Goal: Task Accomplishment & Management: Manage account settings

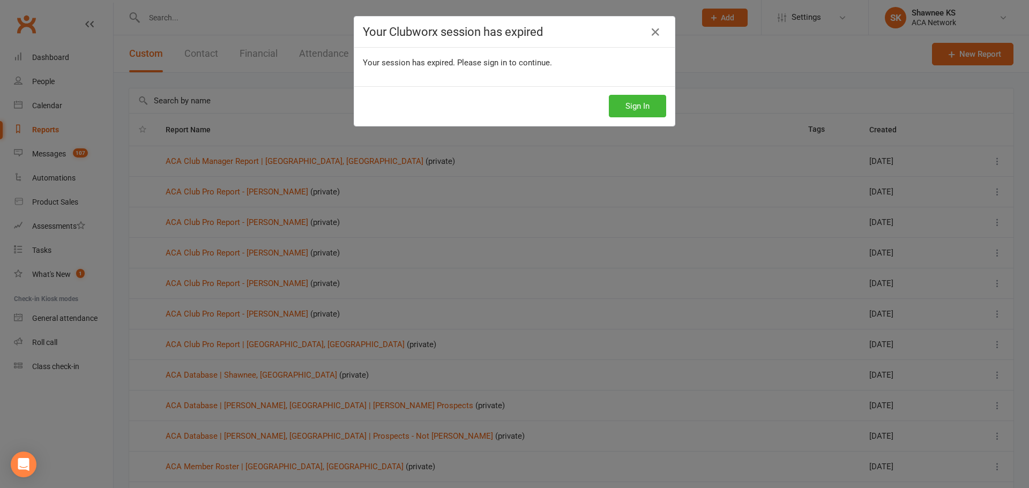
select select "100"
click at [625, 103] on button "Sign In" at bounding box center [637, 106] width 57 height 22
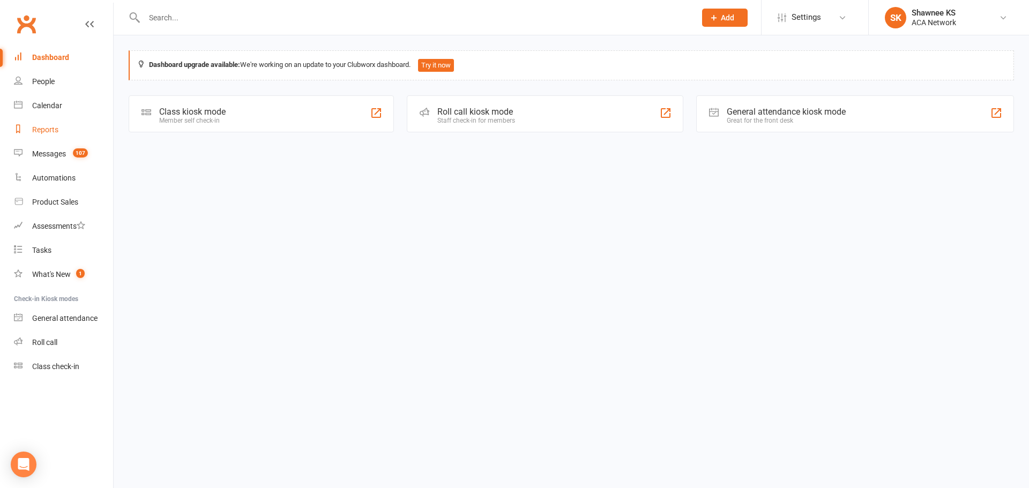
click at [42, 129] on div "Reports" at bounding box center [45, 129] width 26 height 9
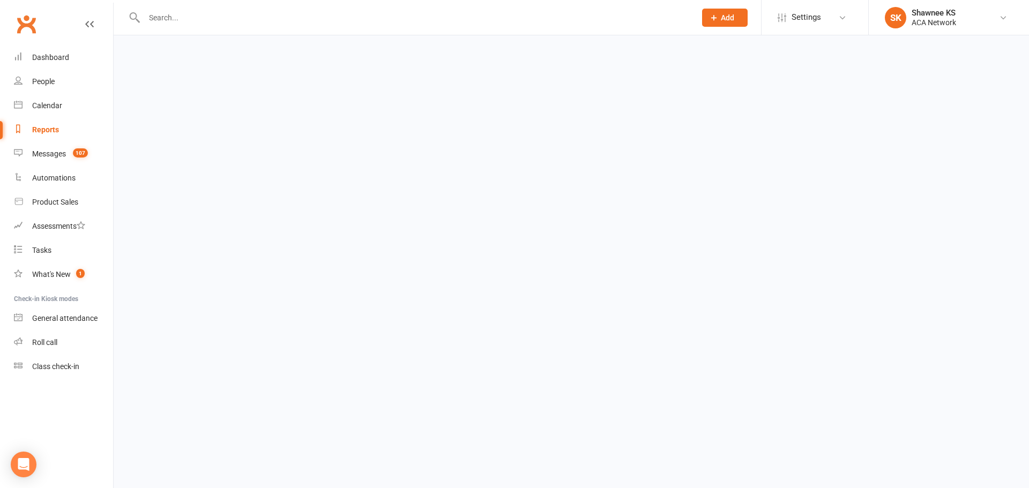
select select "100"
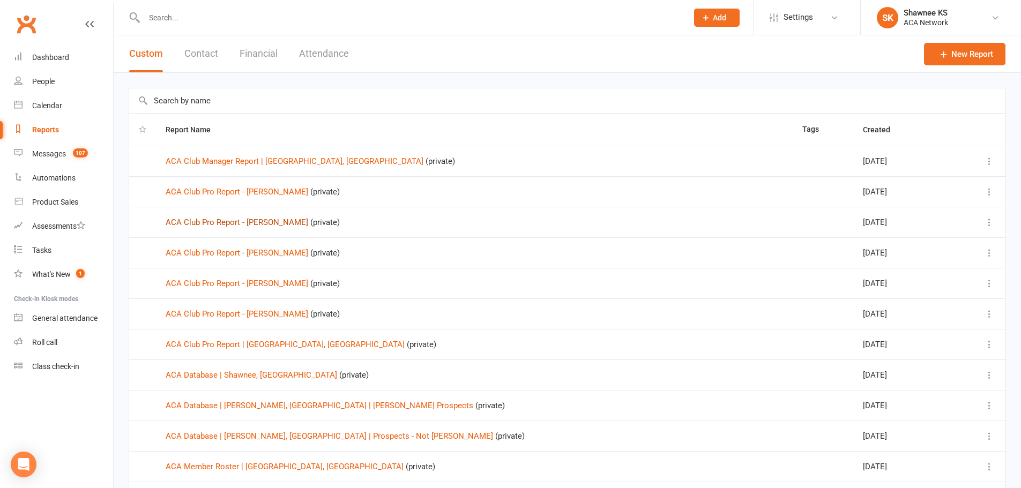
click at [256, 220] on link "ACA Club Pro Report - [PERSON_NAME]" at bounding box center [237, 222] width 142 height 10
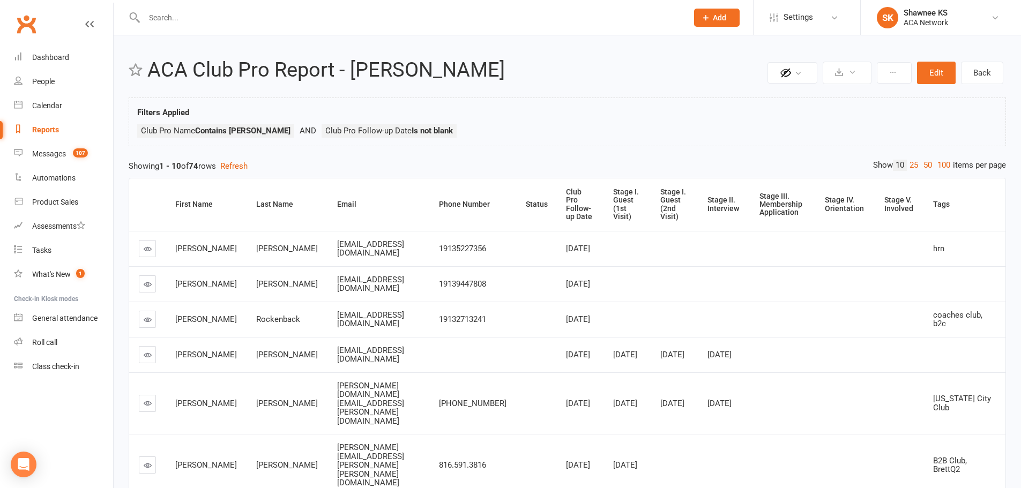
click at [208, 13] on input "text" at bounding box center [410, 17] width 539 height 15
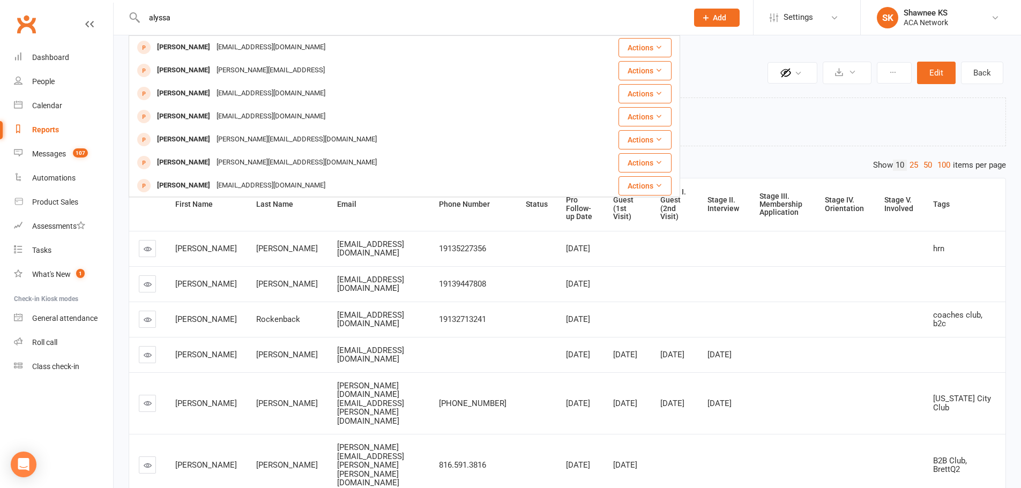
type input "alyssa"
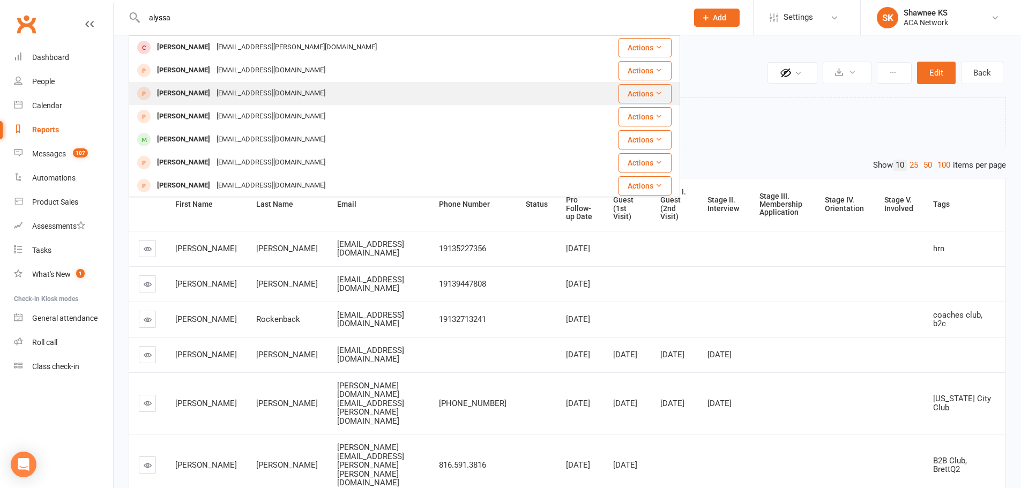
click at [223, 93] on div "asmith@mapsweb.com" at bounding box center [270, 94] width 115 height 16
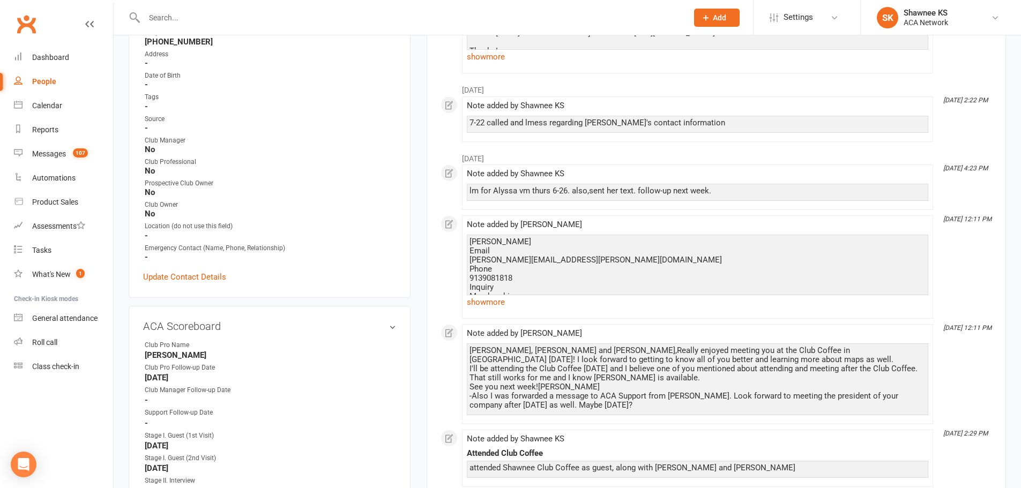
scroll to position [268, 0]
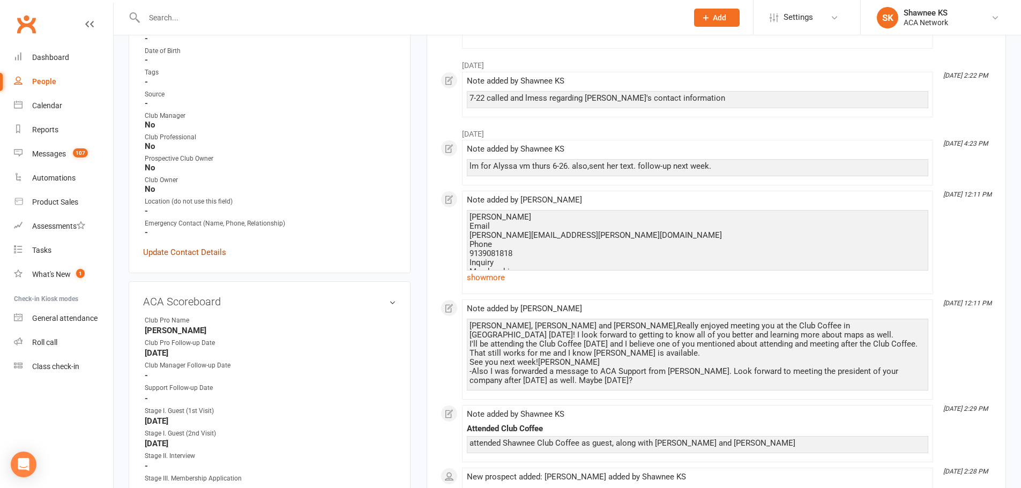
click at [188, 252] on link "Update Contact Details" at bounding box center [184, 252] width 83 height 13
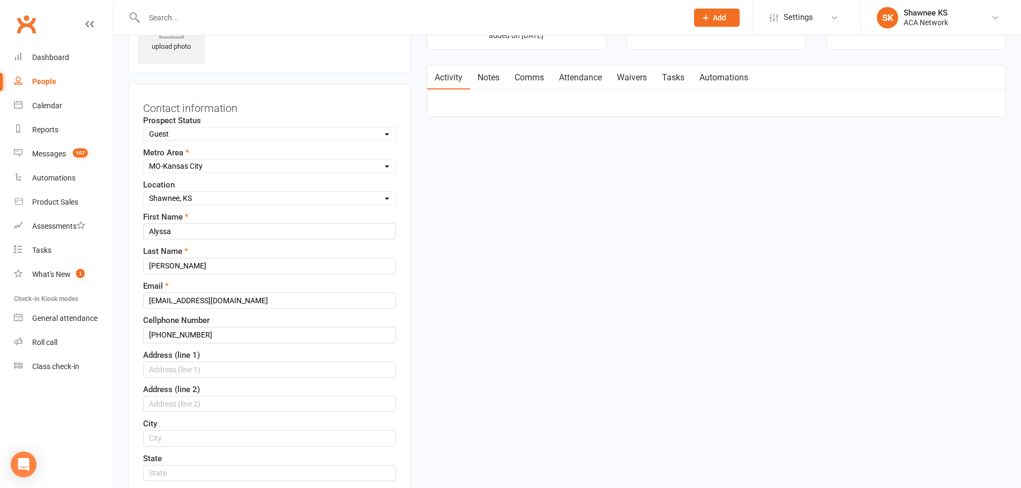
scroll to position [50, 0]
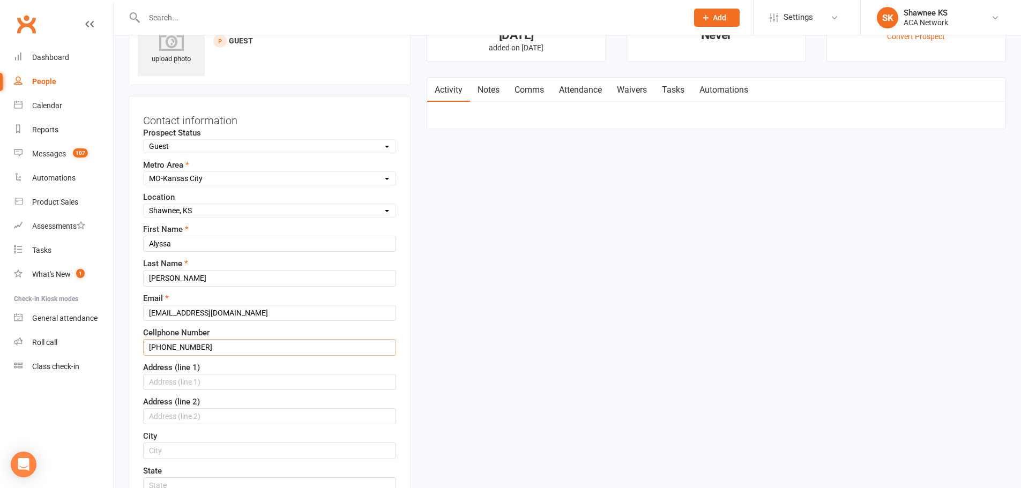
click at [223, 346] on input "913-547-6260" at bounding box center [269, 347] width 253 height 16
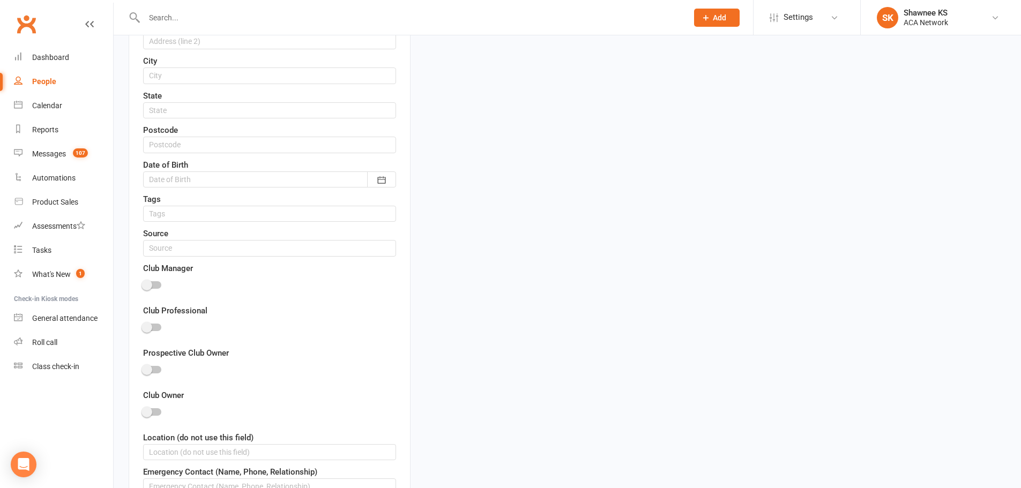
scroll to position [800, 0]
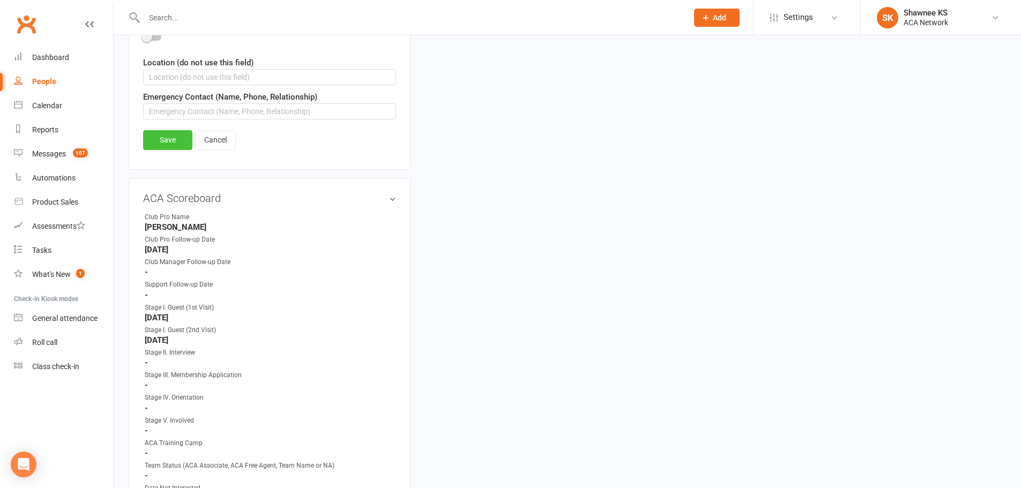
click at [155, 141] on link "Save" at bounding box center [167, 139] width 49 height 19
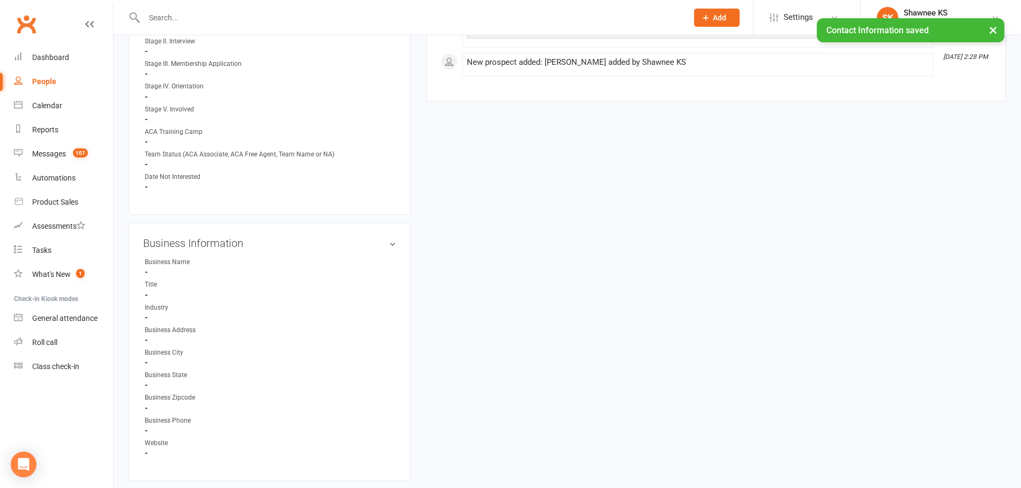
scroll to position [479, 0]
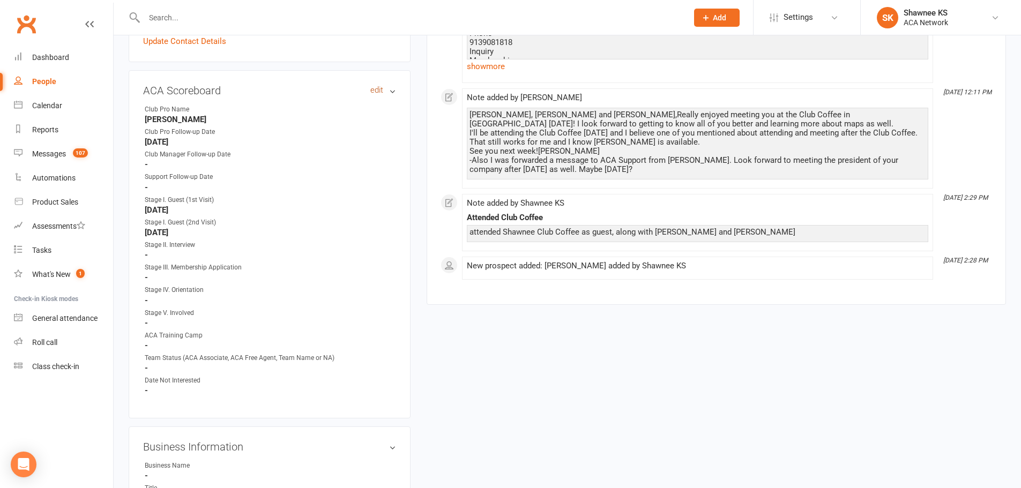
click at [378, 90] on link "edit" at bounding box center [376, 90] width 13 height 9
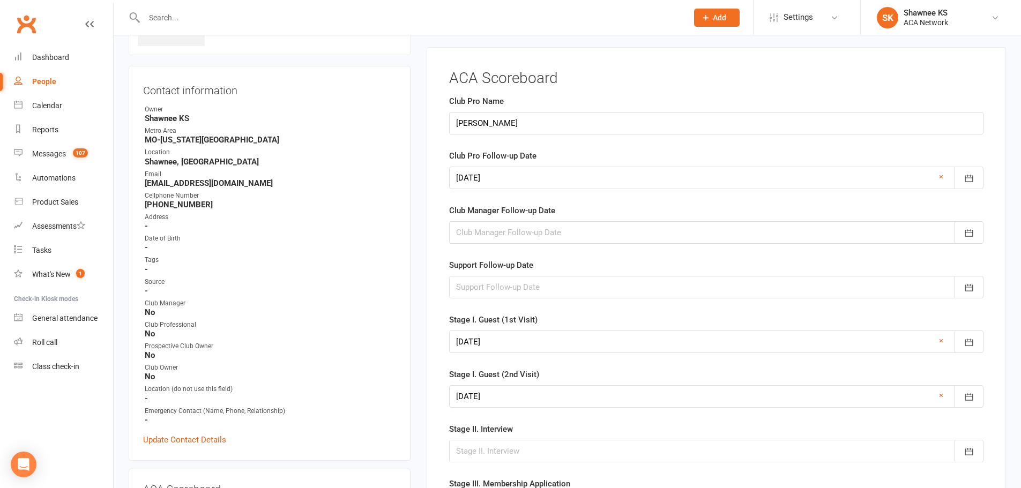
scroll to position [74, 0]
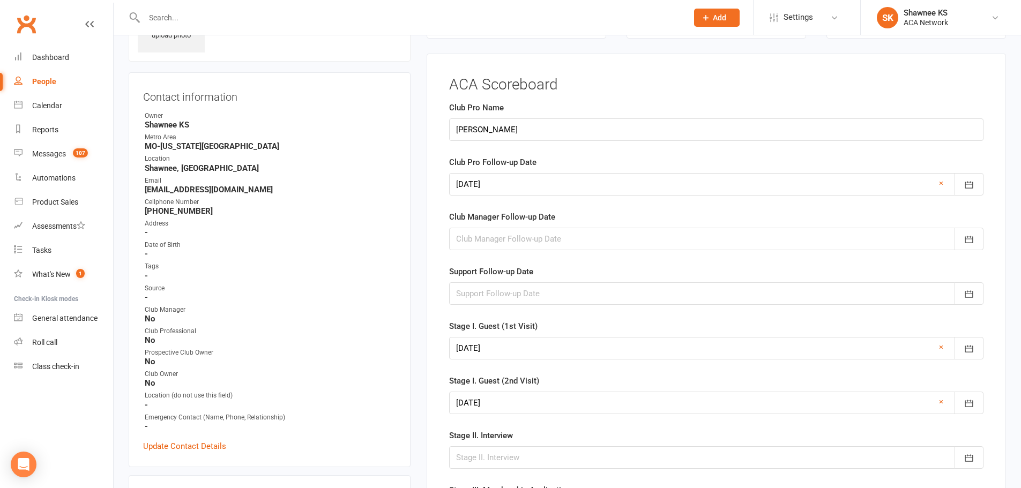
click at [521, 182] on div at bounding box center [716, 184] width 534 height 22
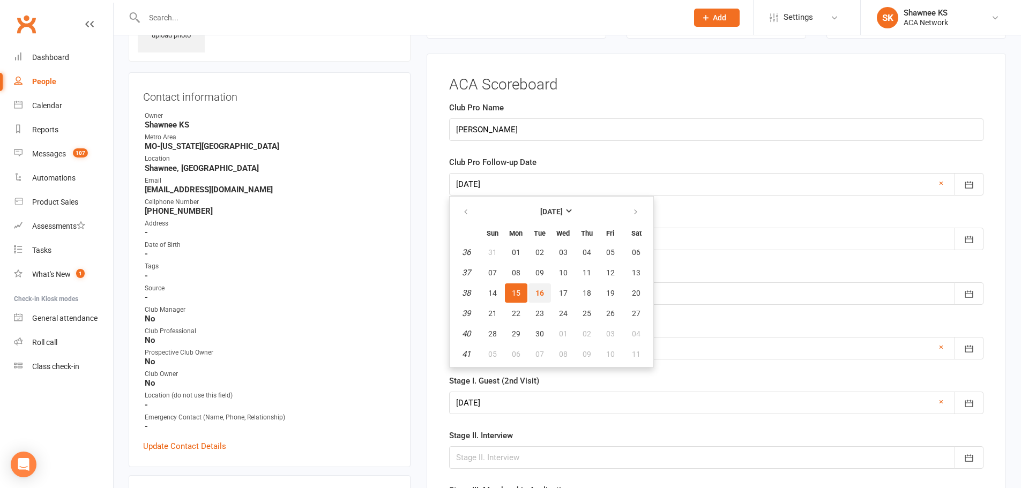
click at [543, 292] on span "16" at bounding box center [539, 293] width 9 height 9
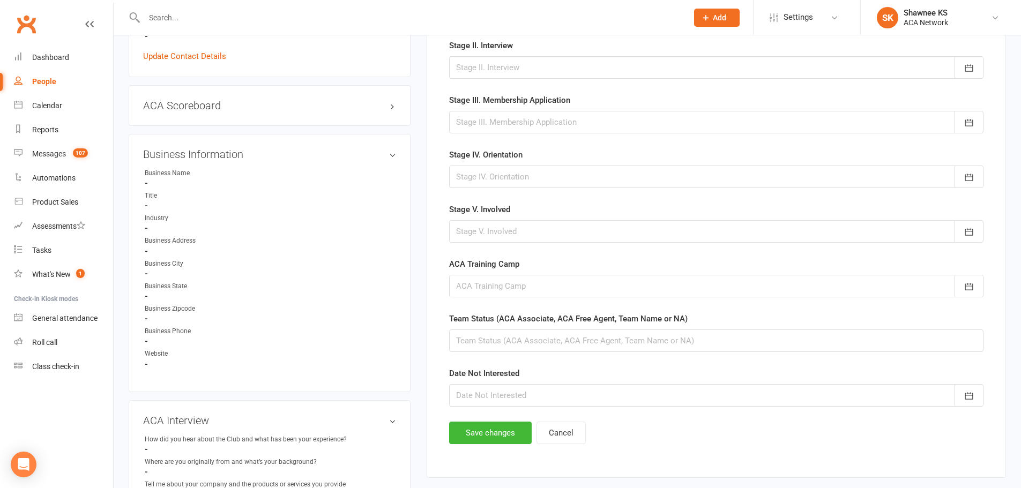
scroll to position [696, 0]
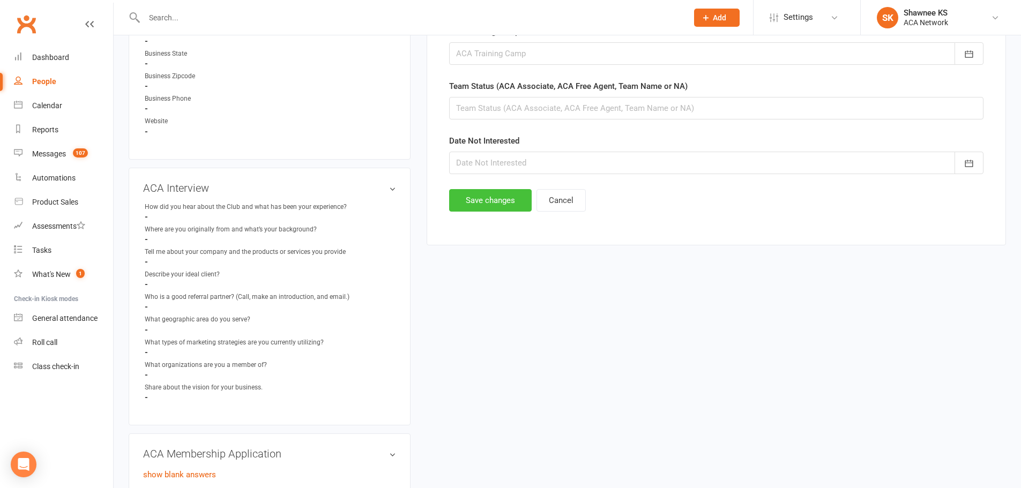
click at [478, 202] on button "Save changes" at bounding box center [490, 200] width 82 height 22
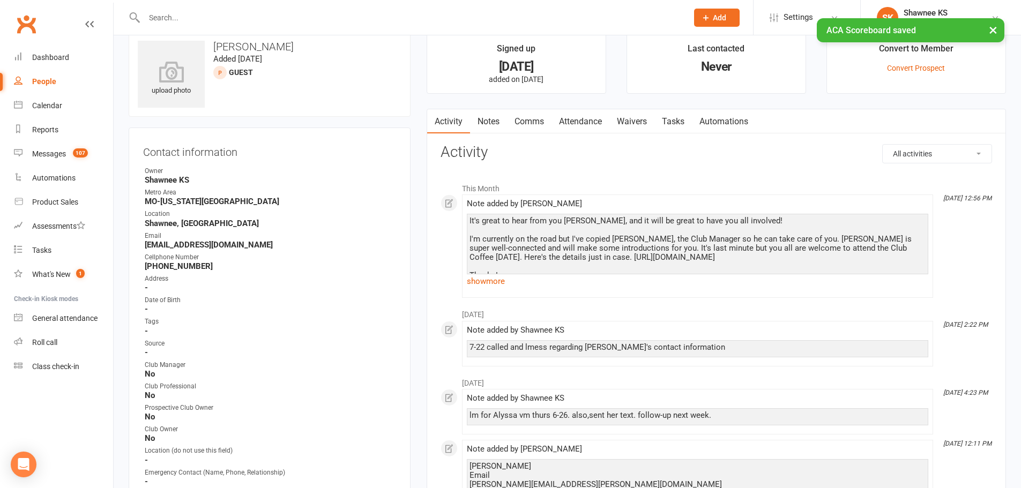
scroll to position [0, 0]
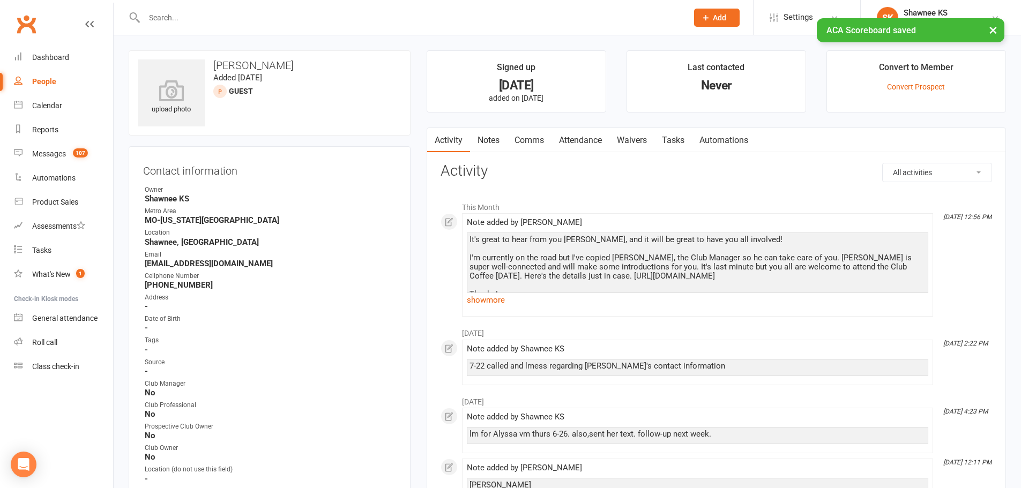
click at [486, 139] on link "Notes" at bounding box center [488, 140] width 37 height 25
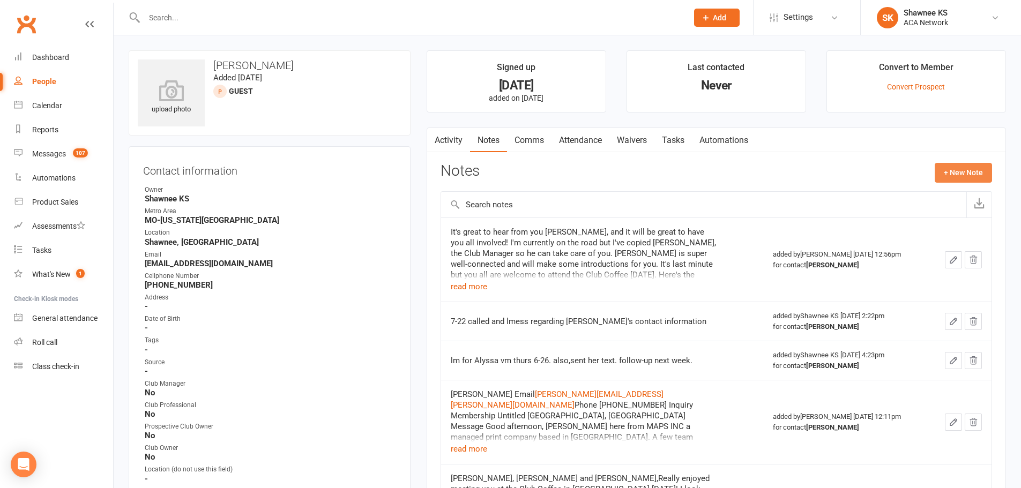
click at [956, 176] on button "+ New Note" at bounding box center [962, 172] width 57 height 19
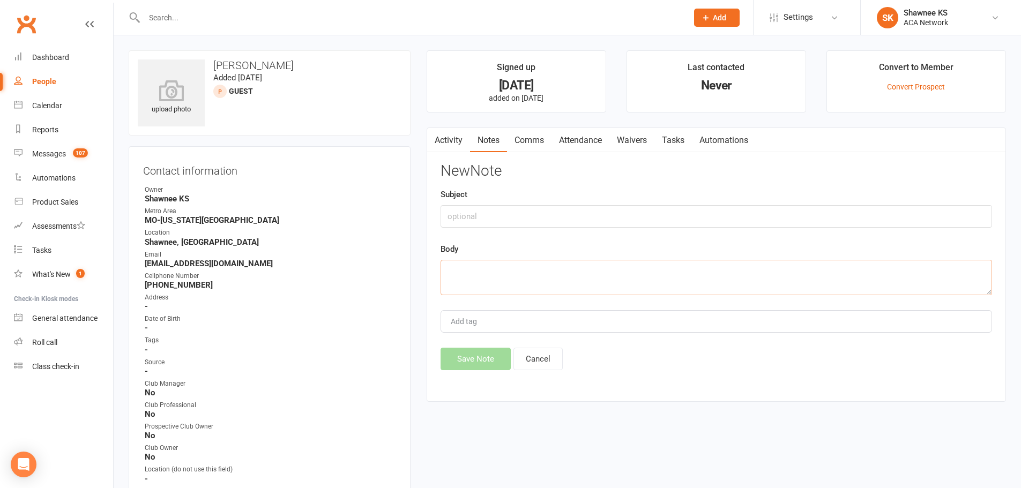
click at [670, 261] on textarea at bounding box center [715, 277] width 551 height 35
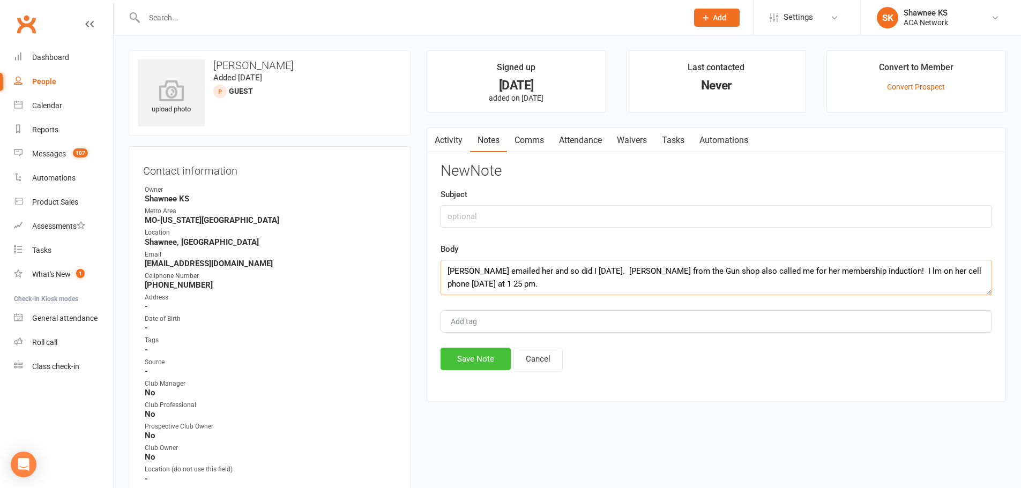
type textarea "Martin emailed her and so did I today. Brent from the Gun shop also called me f…"
click at [480, 360] on button "Save Note" at bounding box center [475, 359] width 70 height 22
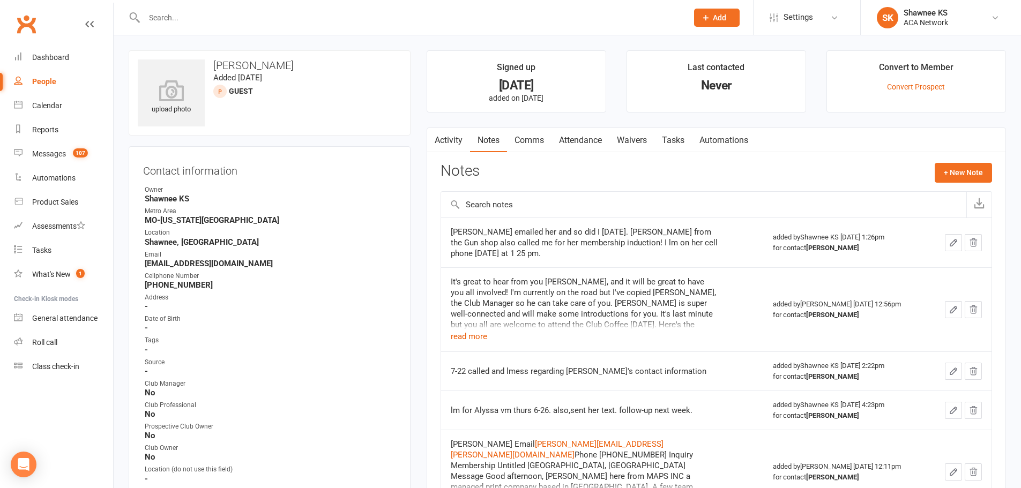
click at [632, 142] on link "Waivers" at bounding box center [631, 140] width 45 height 25
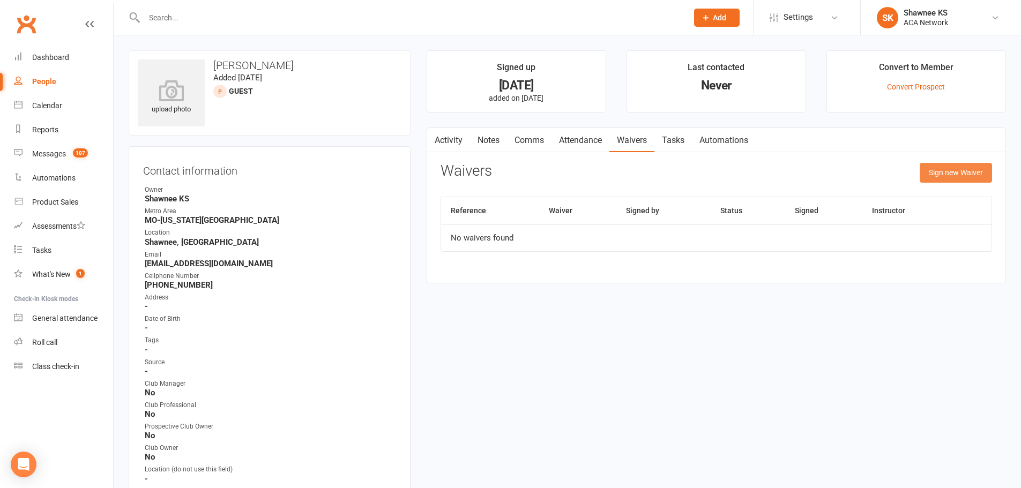
click at [957, 175] on button "Sign new Waiver" at bounding box center [955, 172] width 72 height 19
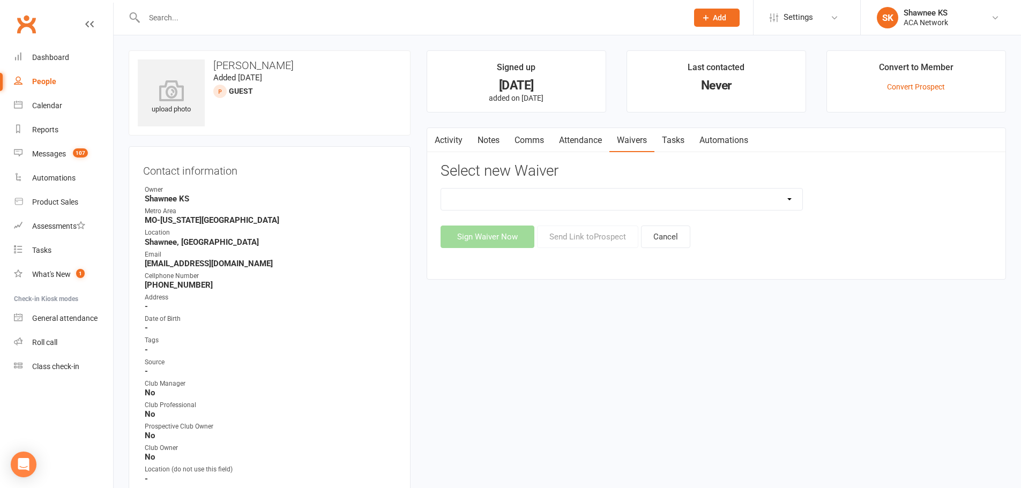
click at [789, 200] on select "ACA Business Club Membership Application ACA Membership Payment Update Form" at bounding box center [621, 199] width 361 height 21
select select "10818"
click at [441, 189] on select "ACA Business Club Membership Application ACA Membership Payment Update Form" at bounding box center [621, 199] width 361 height 21
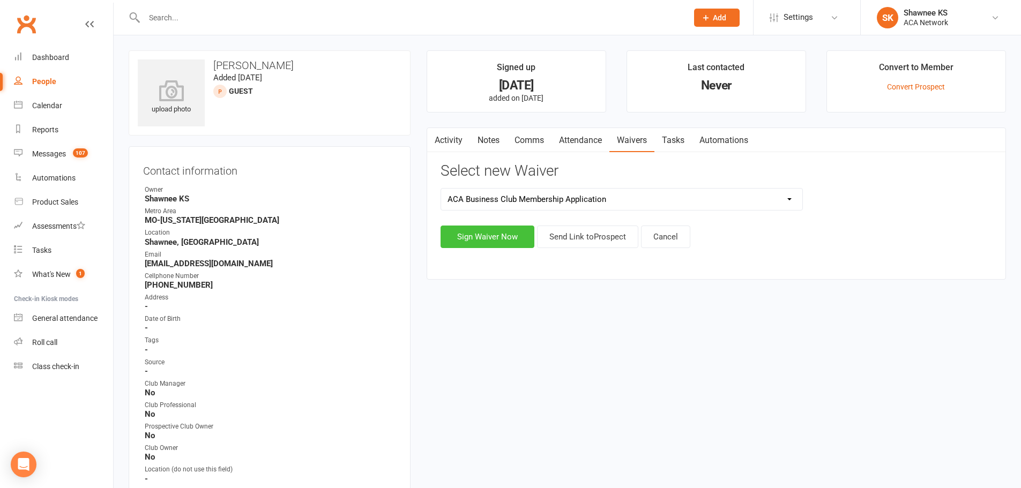
click at [500, 237] on button "Sign Waiver Now" at bounding box center [487, 237] width 94 height 22
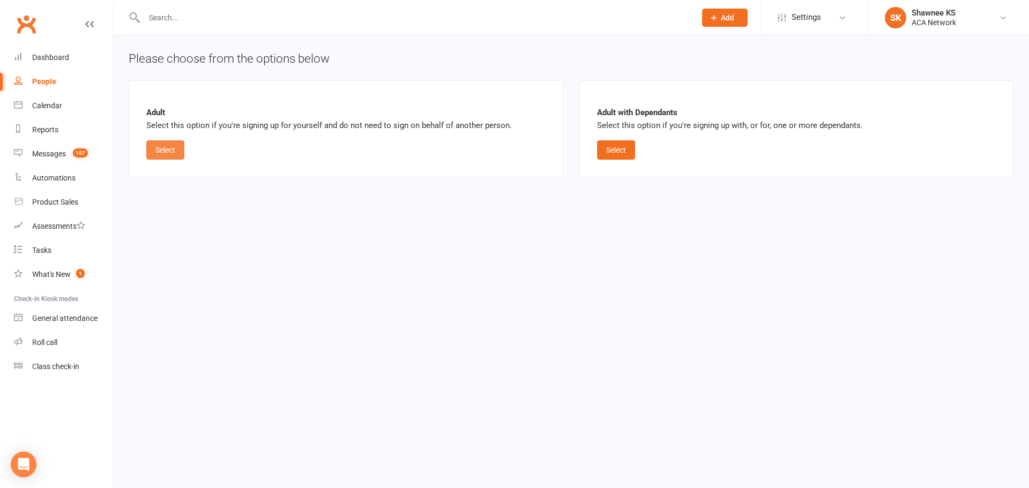
click at [172, 149] on button "Select" at bounding box center [165, 149] width 38 height 19
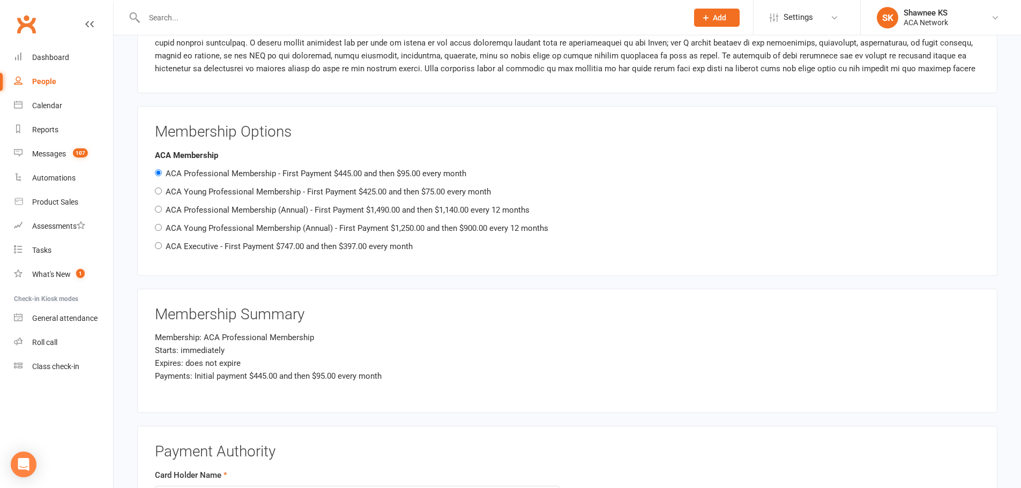
scroll to position [1071, 0]
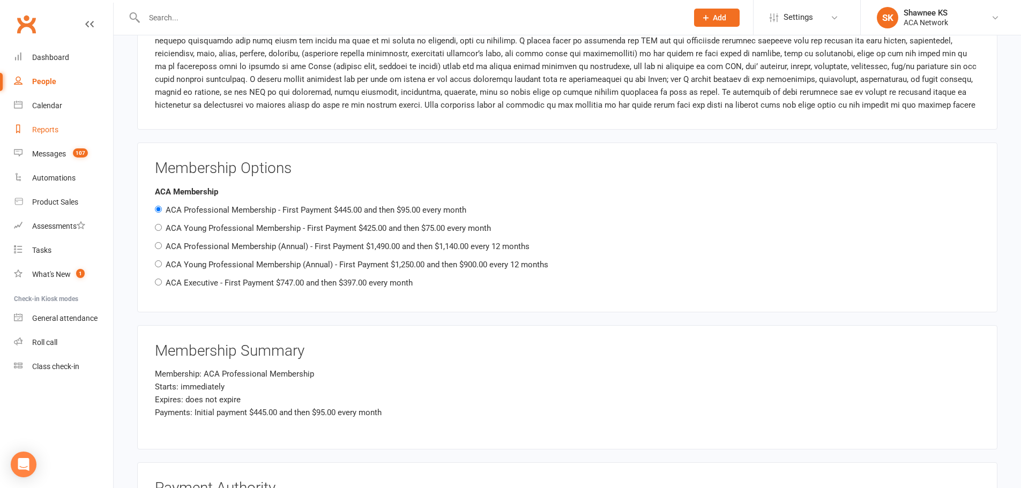
click at [35, 132] on div "Reports" at bounding box center [45, 129] width 26 height 9
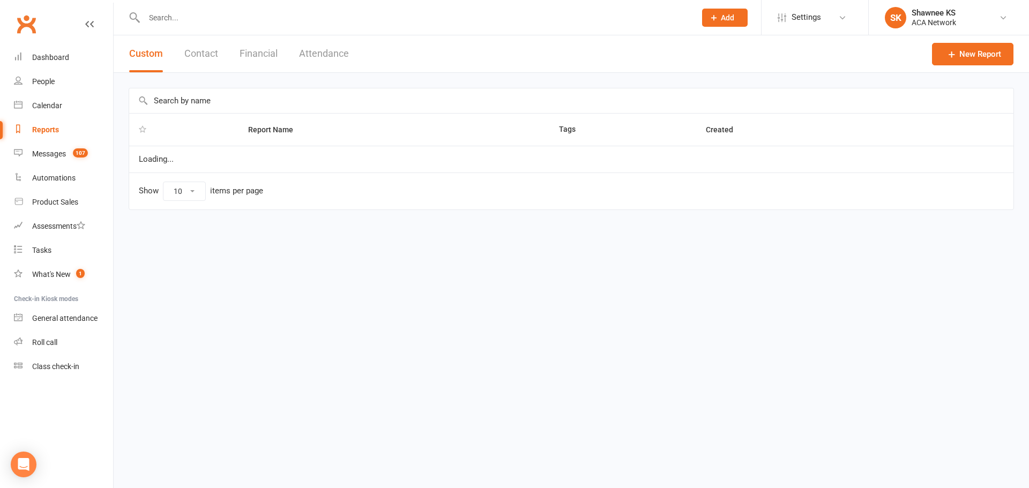
select select "100"
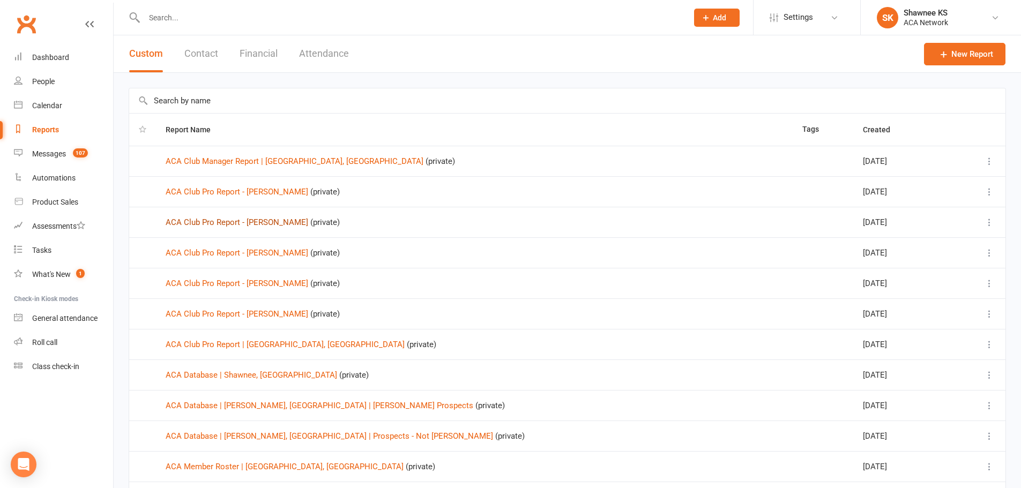
click at [223, 221] on link "ACA Club Pro Report - [PERSON_NAME]" at bounding box center [237, 222] width 142 height 10
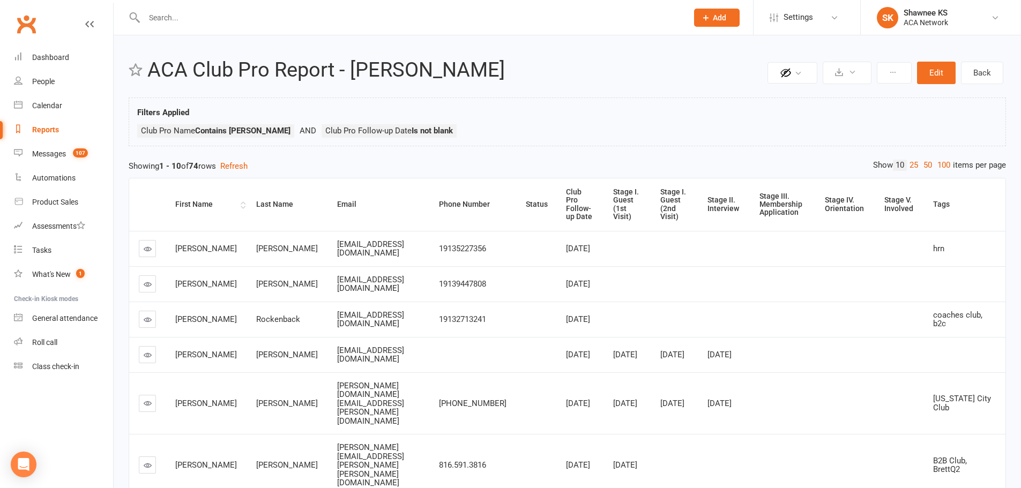
click at [182, 201] on div "First Name" at bounding box center [206, 204] width 63 height 8
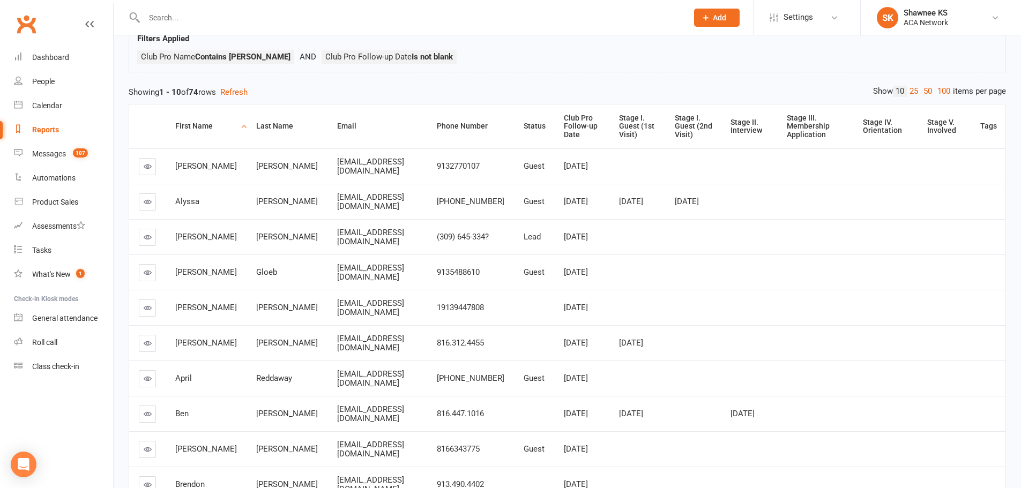
scroll to position [65, 0]
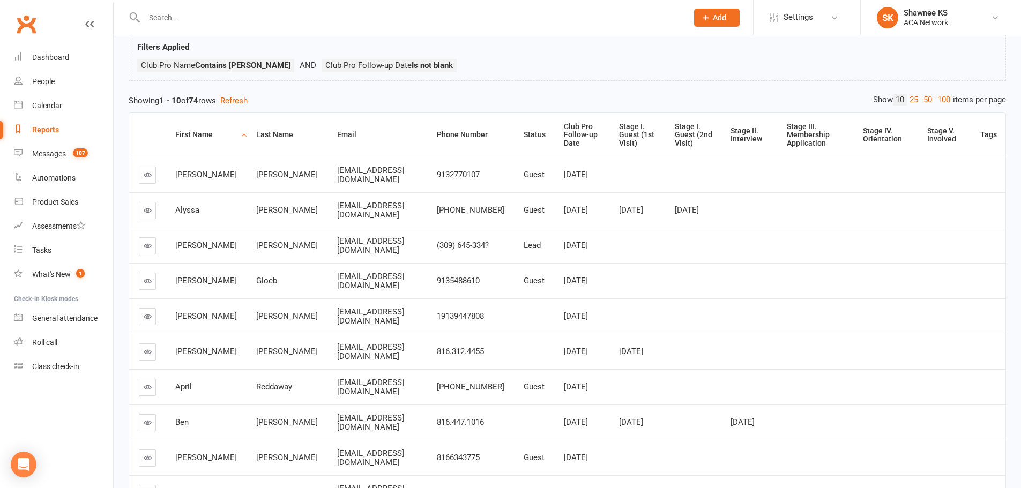
click at [146, 209] on icon at bounding box center [148, 210] width 8 height 8
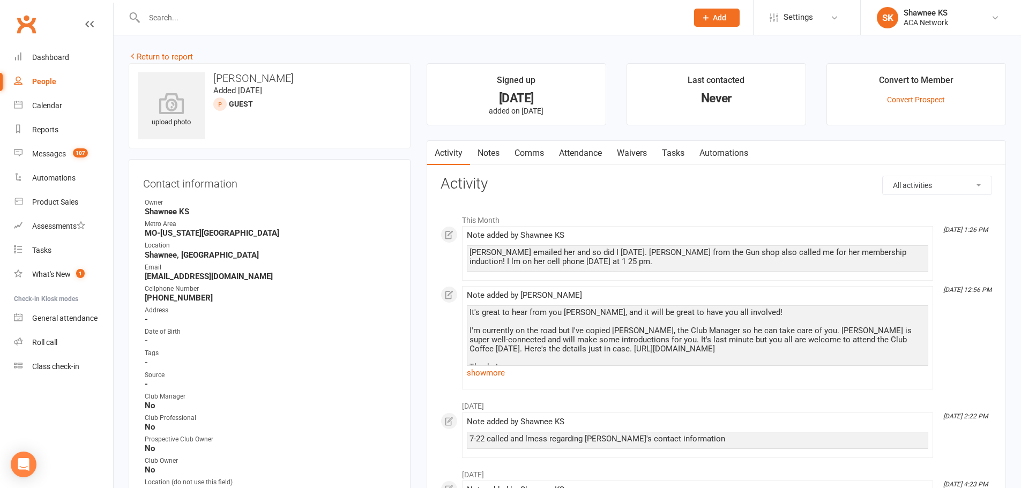
click at [634, 151] on link "Waivers" at bounding box center [631, 153] width 45 height 25
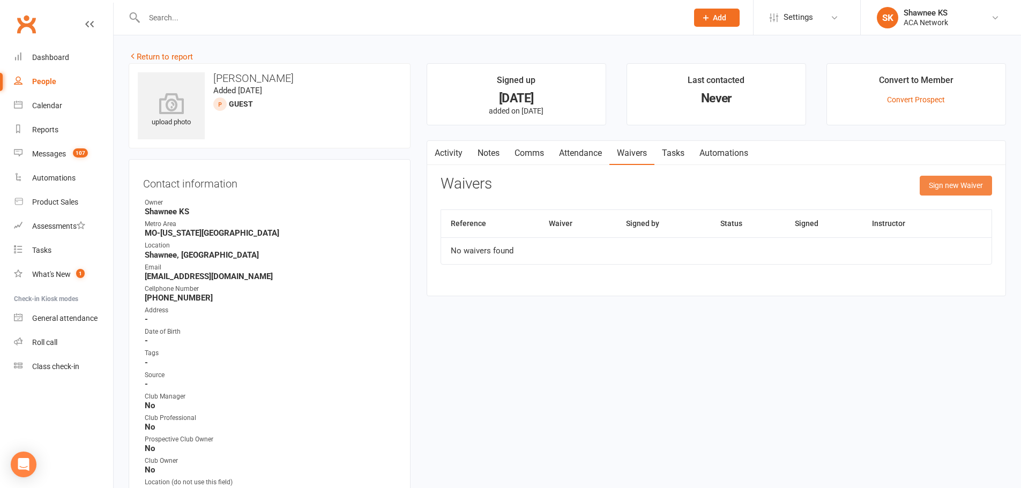
click at [948, 185] on button "Sign new Waiver" at bounding box center [955, 185] width 72 height 19
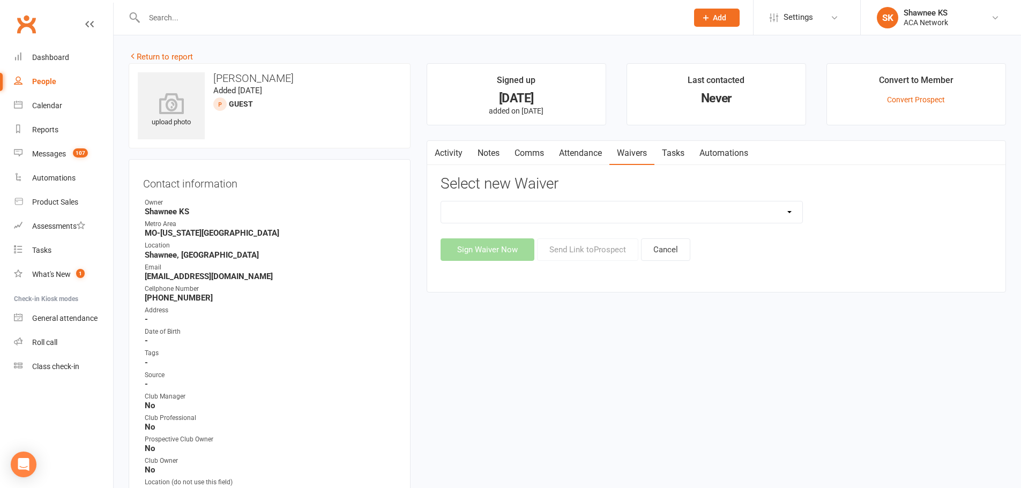
click at [789, 212] on select "ACA Business Club Membership Application ACA Membership Payment Update Form" at bounding box center [621, 211] width 361 height 21
select select "10818"
click at [441, 201] on select "ACA Business Club Membership Application ACA Membership Payment Update Form" at bounding box center [621, 211] width 361 height 21
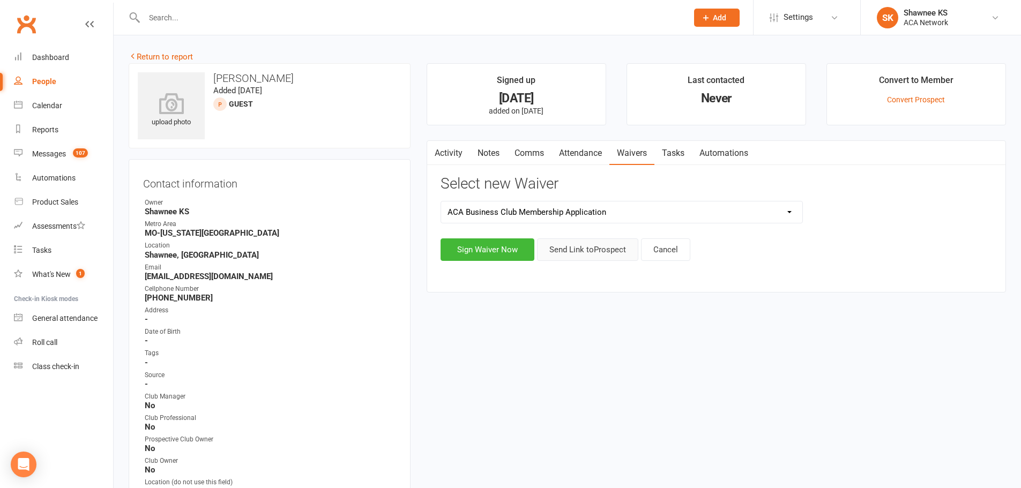
click at [606, 252] on button "Send Link to Prospect" at bounding box center [587, 249] width 101 height 22
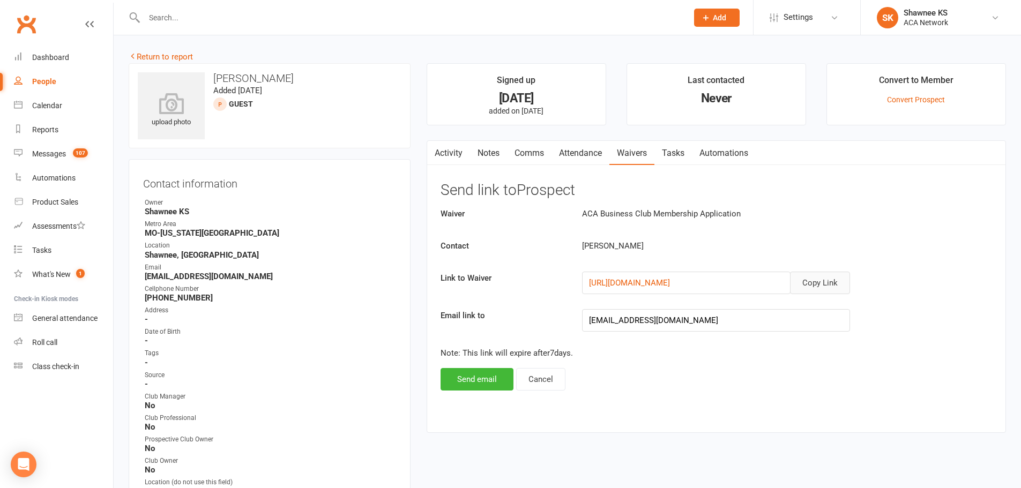
click at [816, 283] on button "Copy Link" at bounding box center [820, 283] width 60 height 22
click at [164, 15] on input "text" at bounding box center [410, 17] width 539 height 15
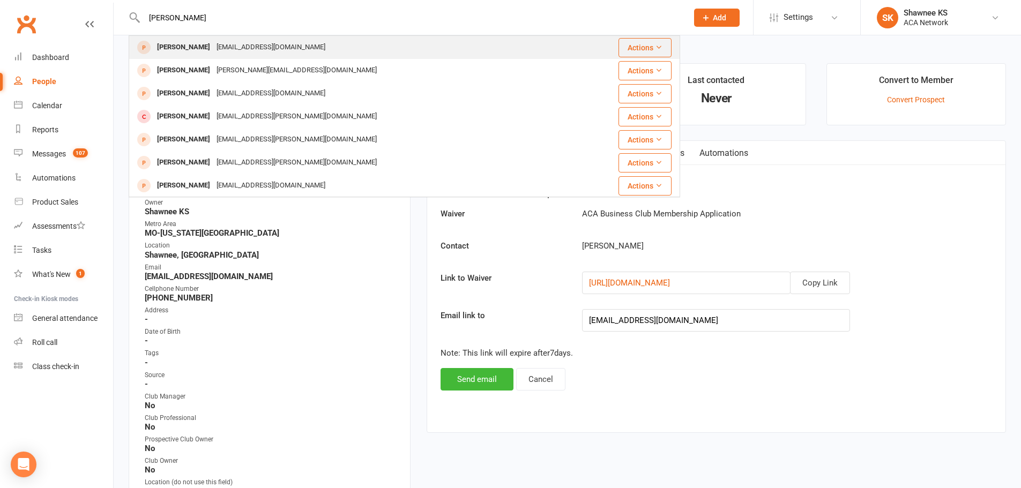
type input "hunter rahto"
click at [236, 44] on div "hrahto@roofmaxx.com" at bounding box center [270, 48] width 115 height 16
